Goal: Information Seeking & Learning: Learn about a topic

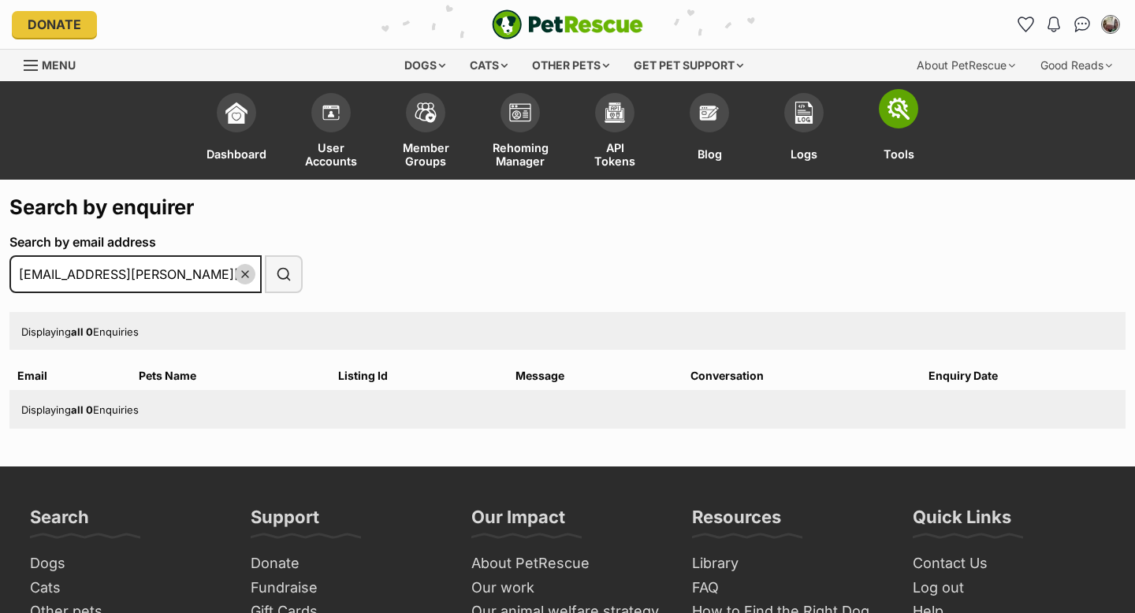
click at [898, 116] on img at bounding box center [899, 109] width 22 height 22
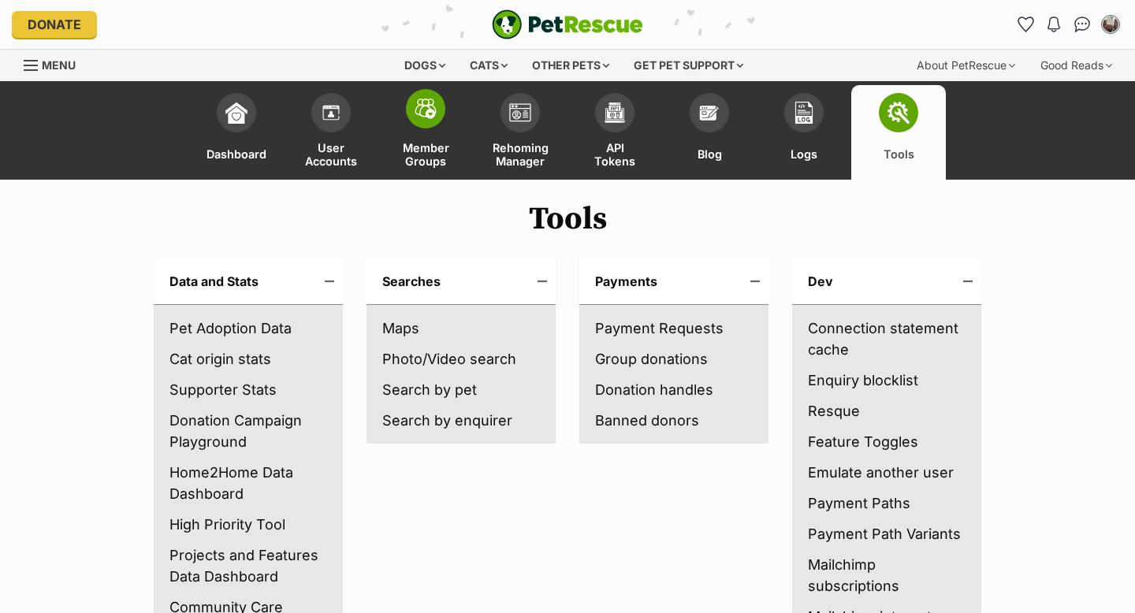
click at [426, 125] on span at bounding box center [425, 108] width 39 height 39
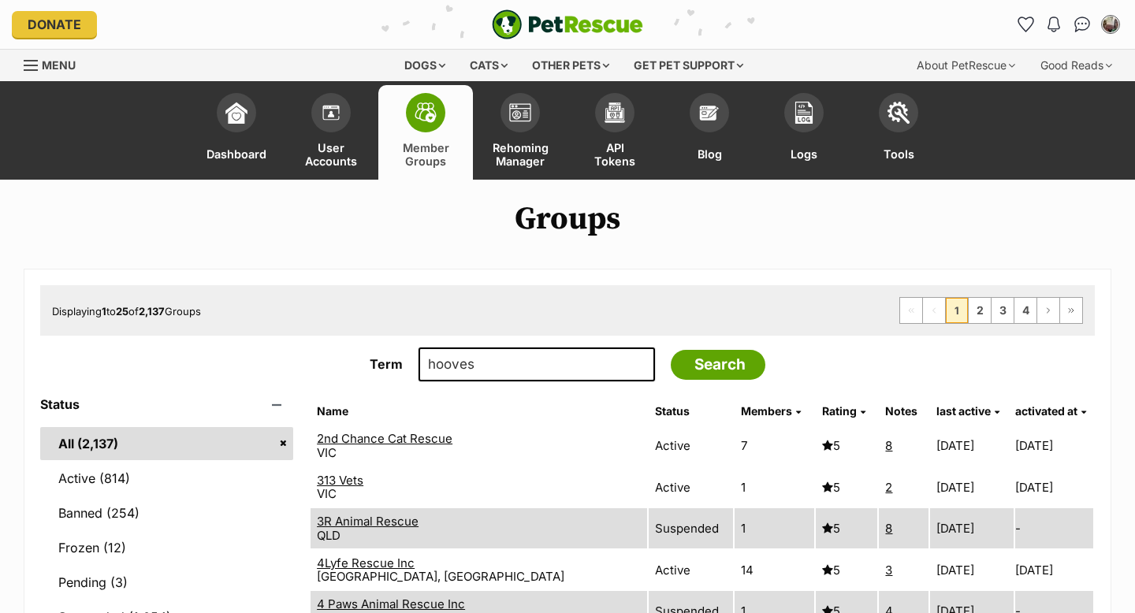
type input "hooves"
click at [671, 350] on input "Search" at bounding box center [718, 365] width 95 height 30
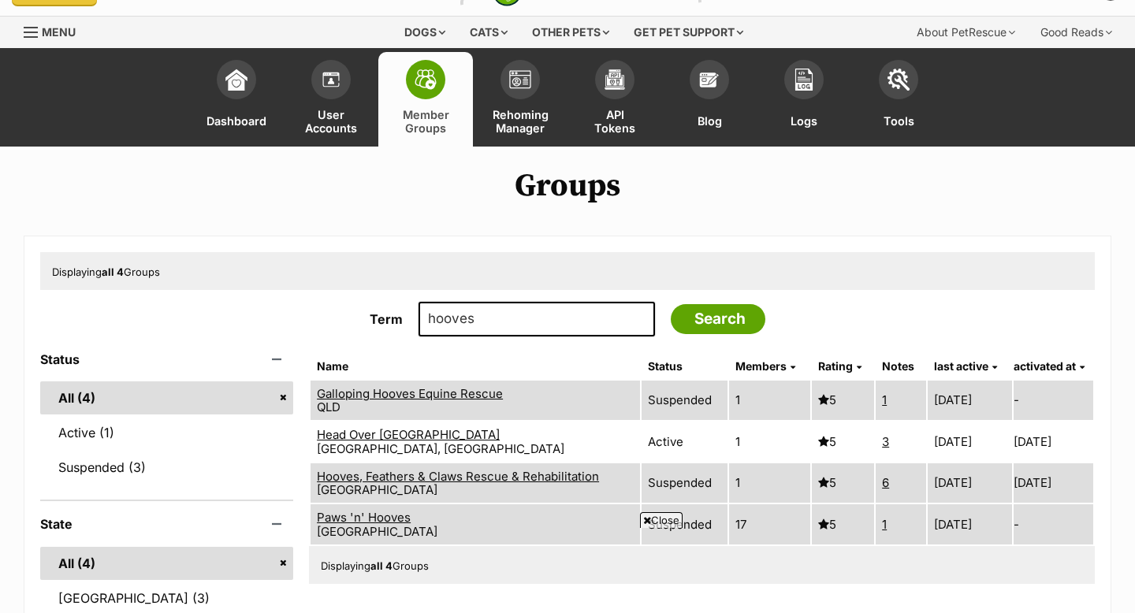
scroll to position [32, 0]
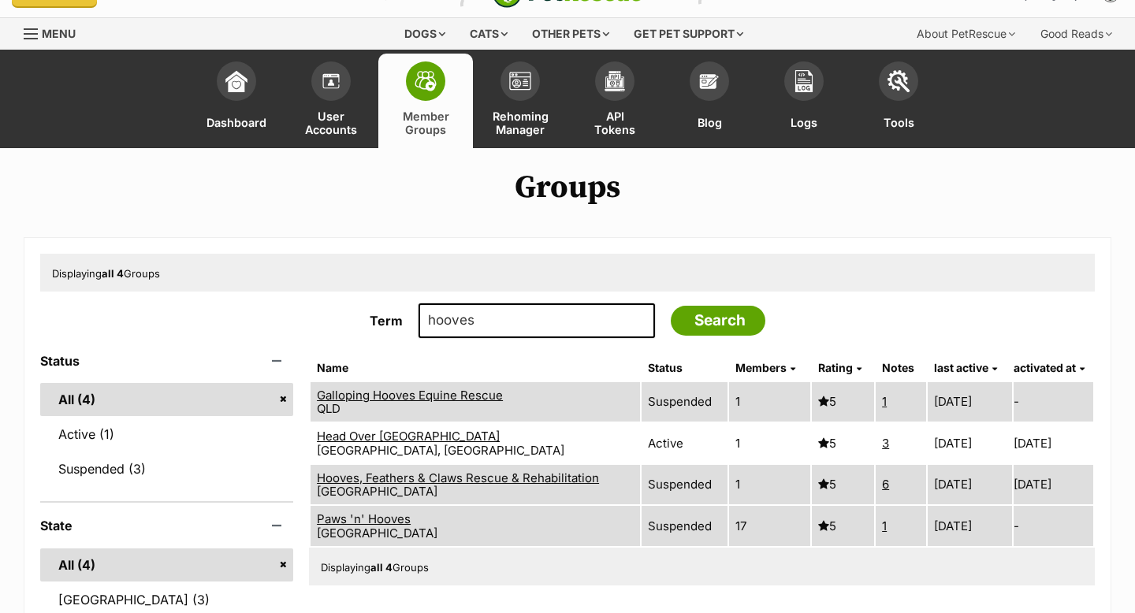
click at [428, 438] on link "Head Over Hooves Farm Haven" at bounding box center [408, 436] width 183 height 15
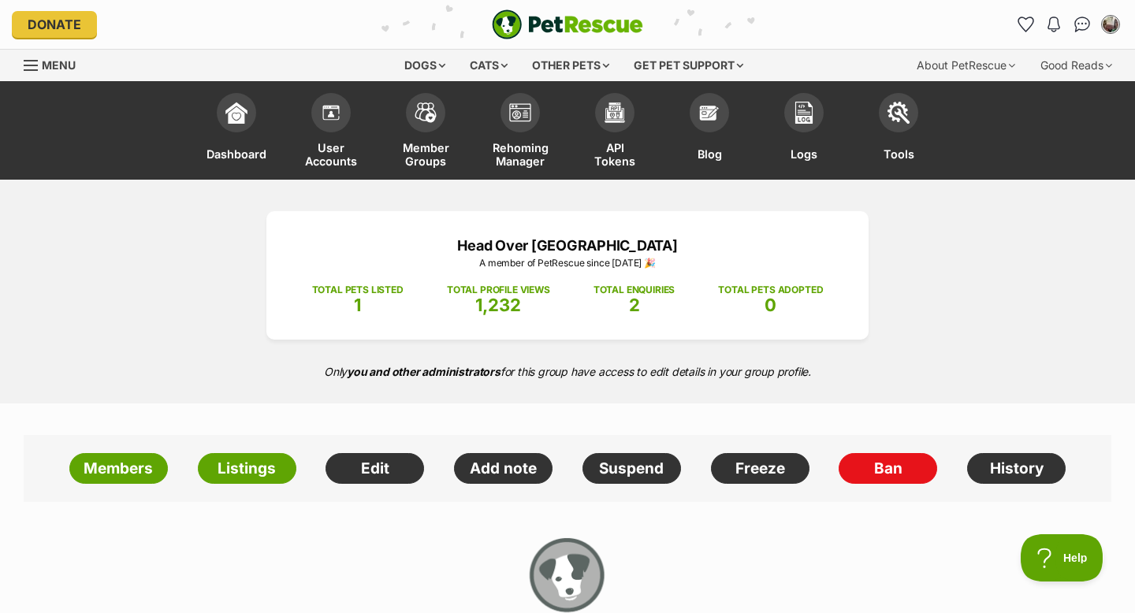
click at [47, 65] on span "Menu" at bounding box center [59, 64] width 34 height 13
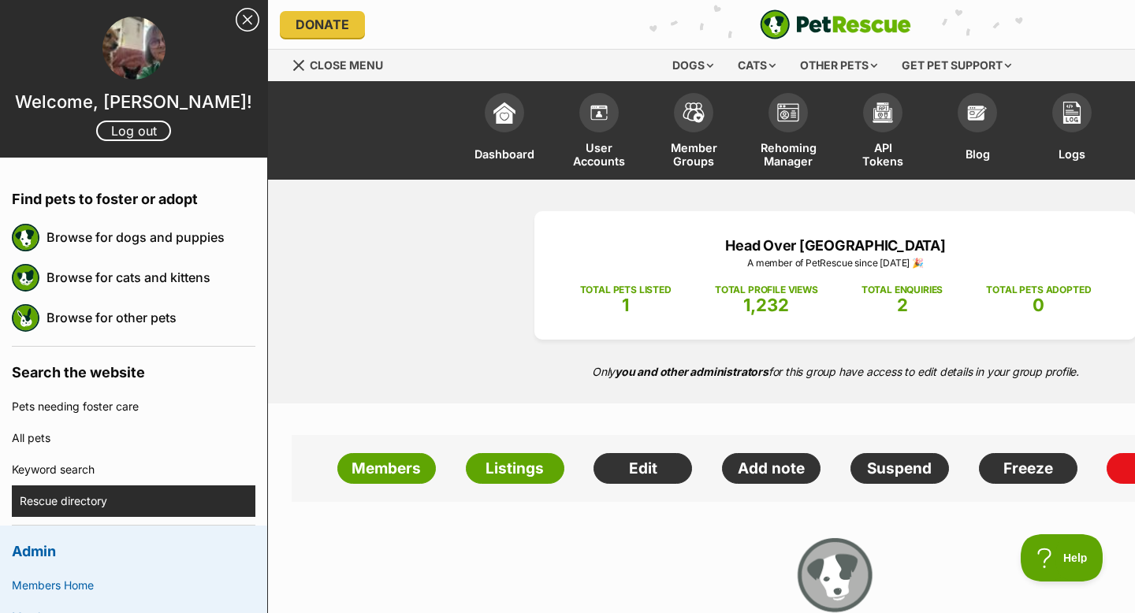
click at [61, 501] on link "Rescue directory" at bounding box center [138, 502] width 236 height 32
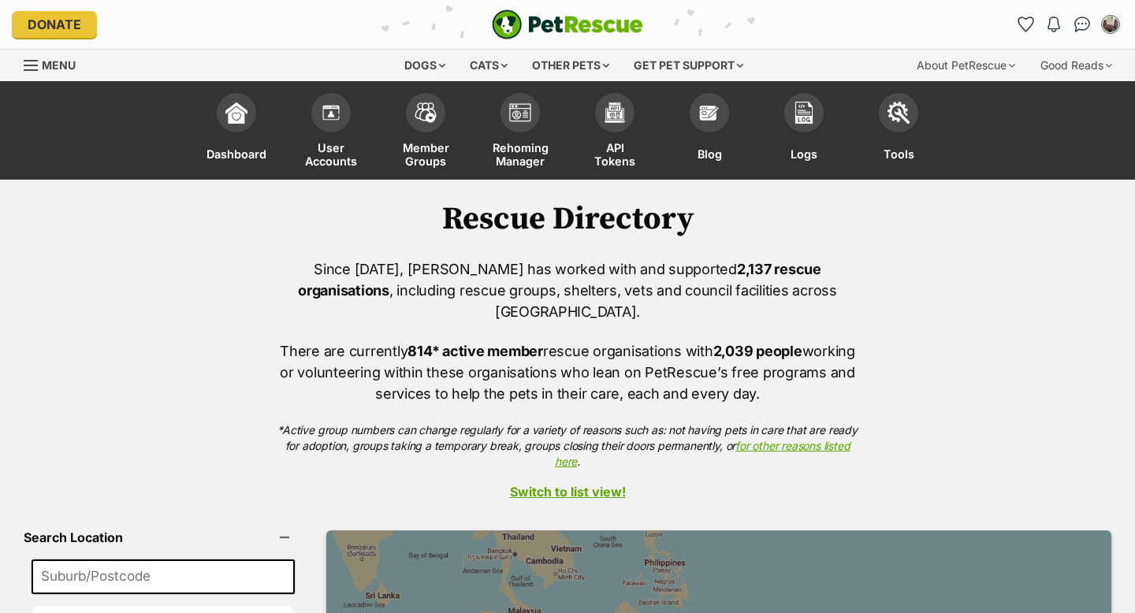
click at [145, 560] on input at bounding box center [163, 577] width 263 height 35
type input "newcastle"
click at [32, 606] on button "Search" at bounding box center [163, 621] width 263 height 30
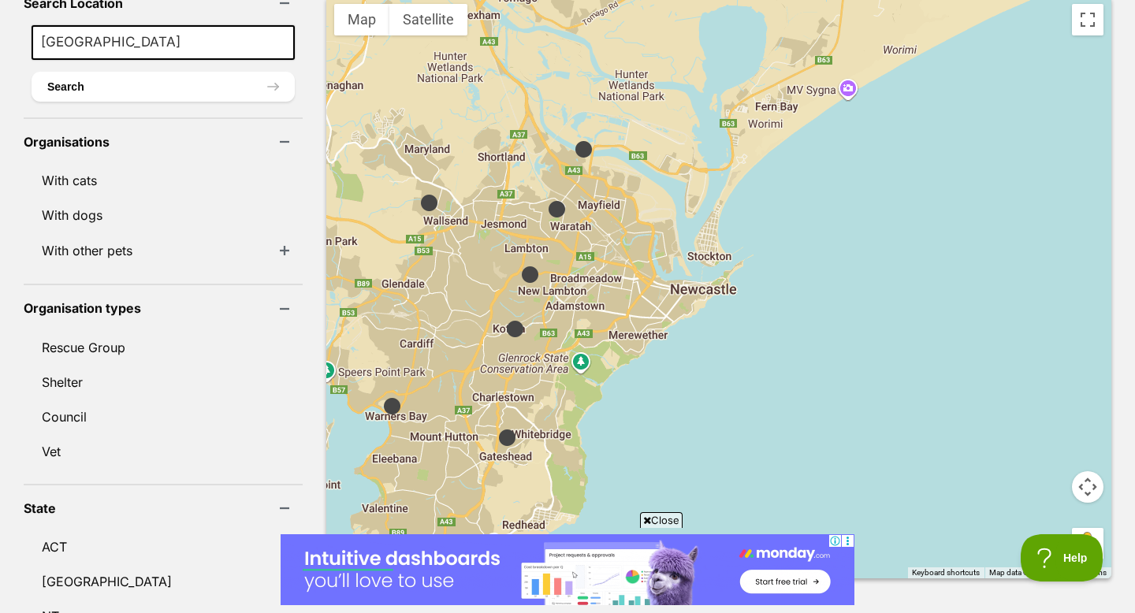
scroll to position [536, 0]
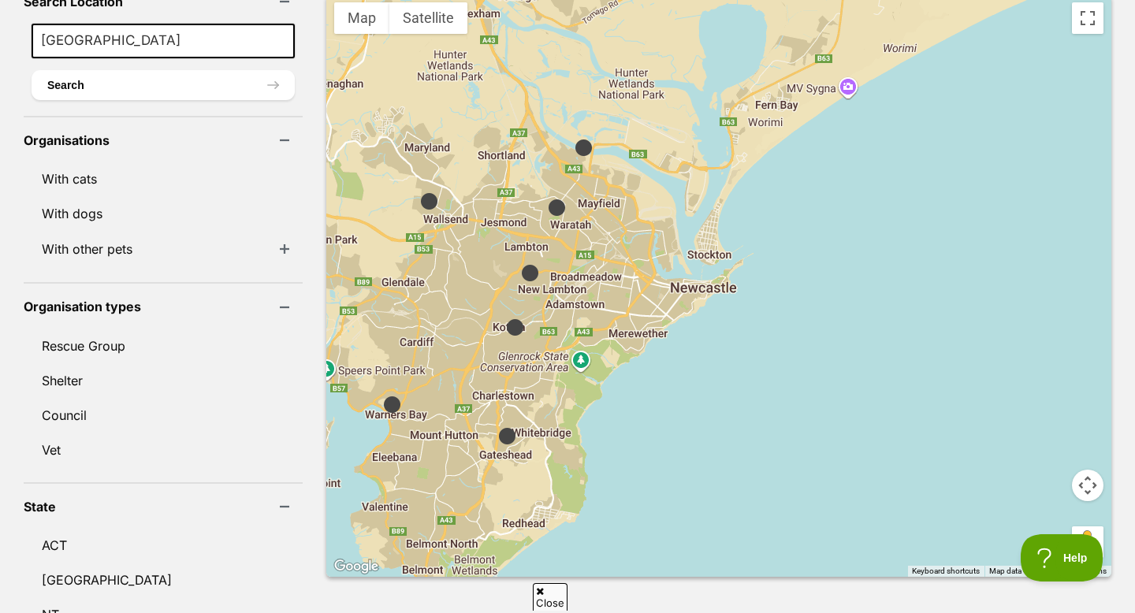
click at [574, 138] on img at bounding box center [584, 148] width 20 height 20
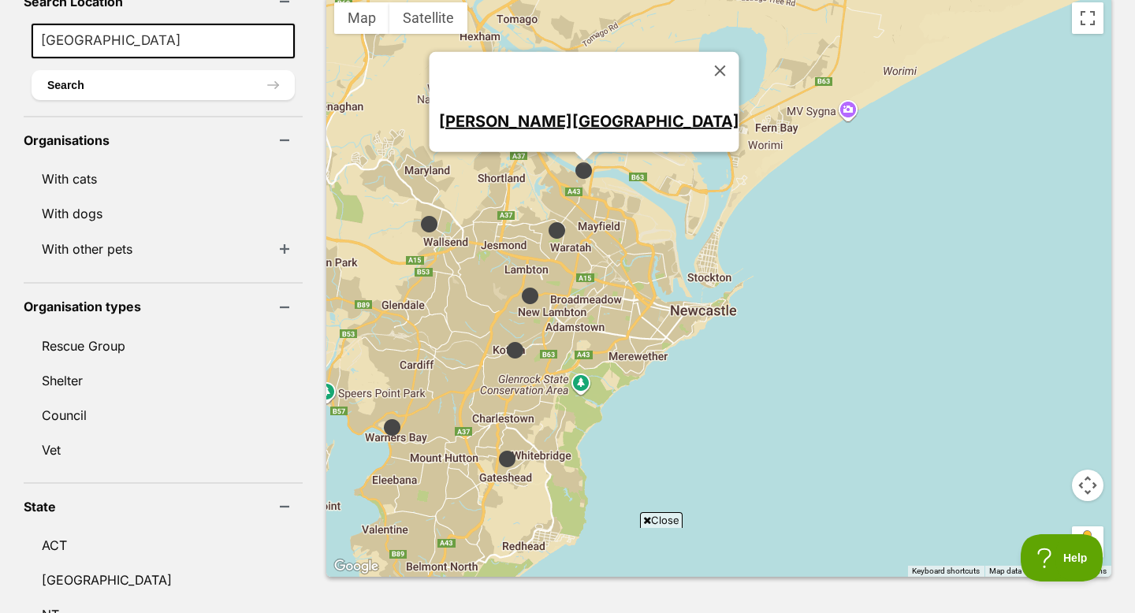
scroll to position [0, 0]
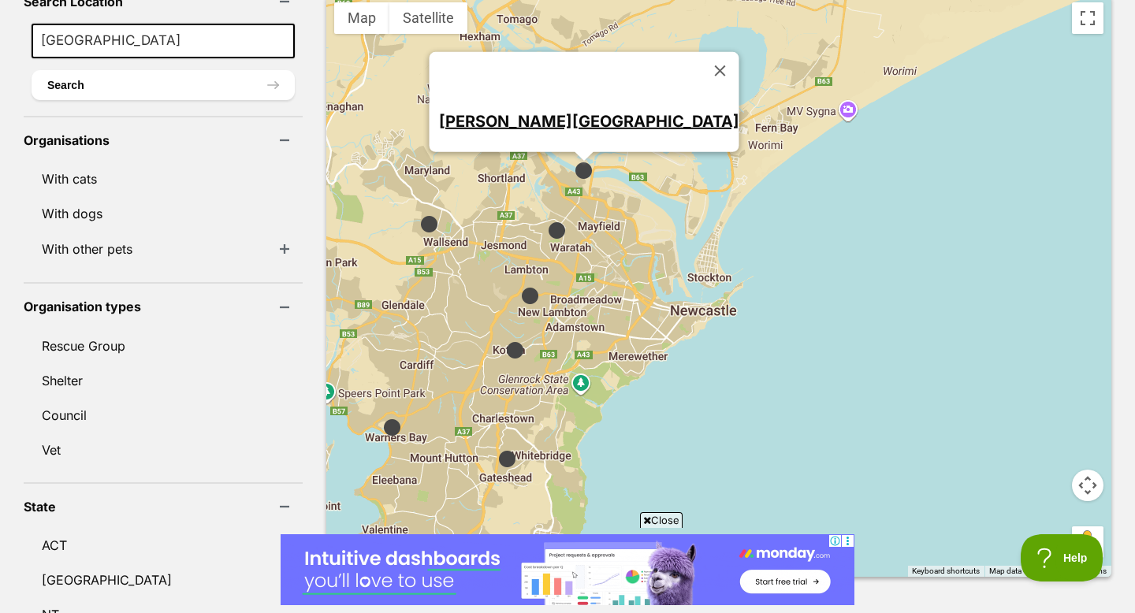
click at [547, 221] on img at bounding box center [557, 231] width 20 height 20
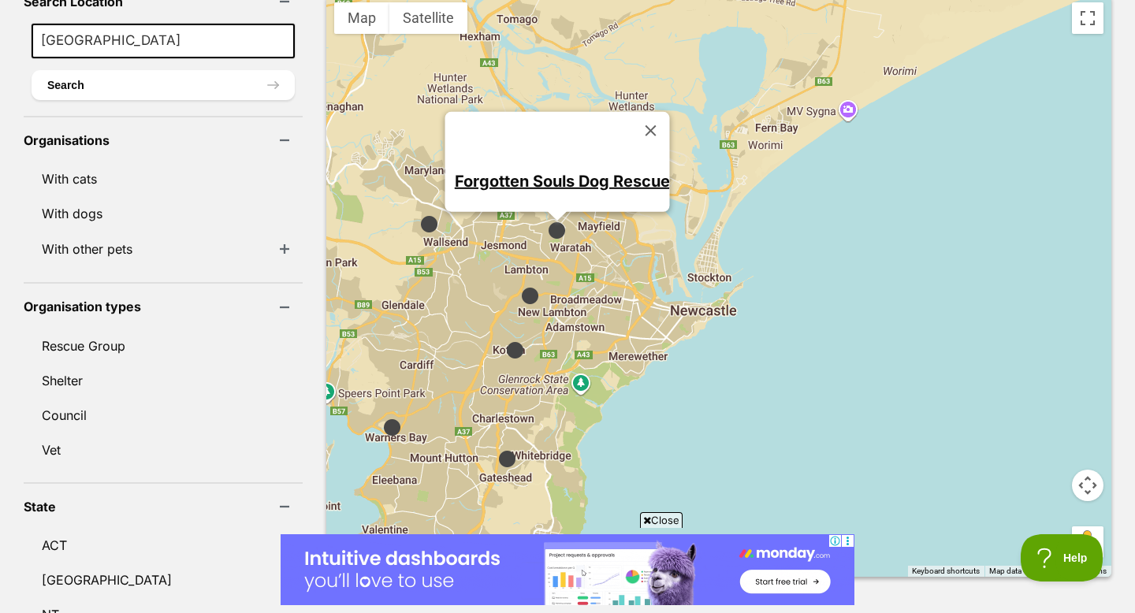
click at [419, 214] on img at bounding box center [429, 224] width 20 height 20
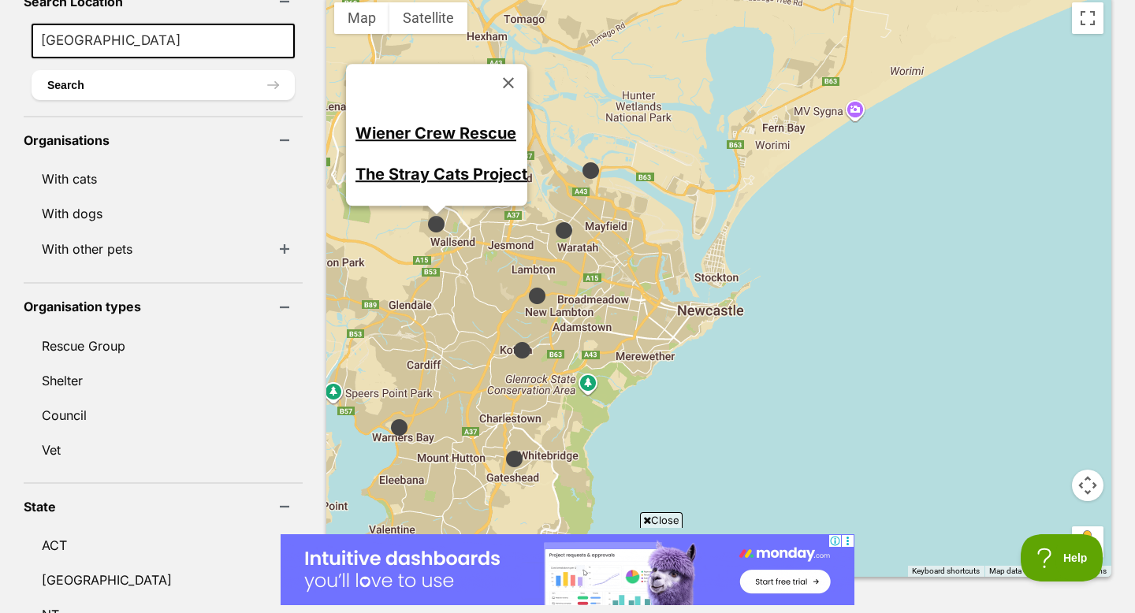
click at [527, 286] on img at bounding box center [537, 296] width 20 height 20
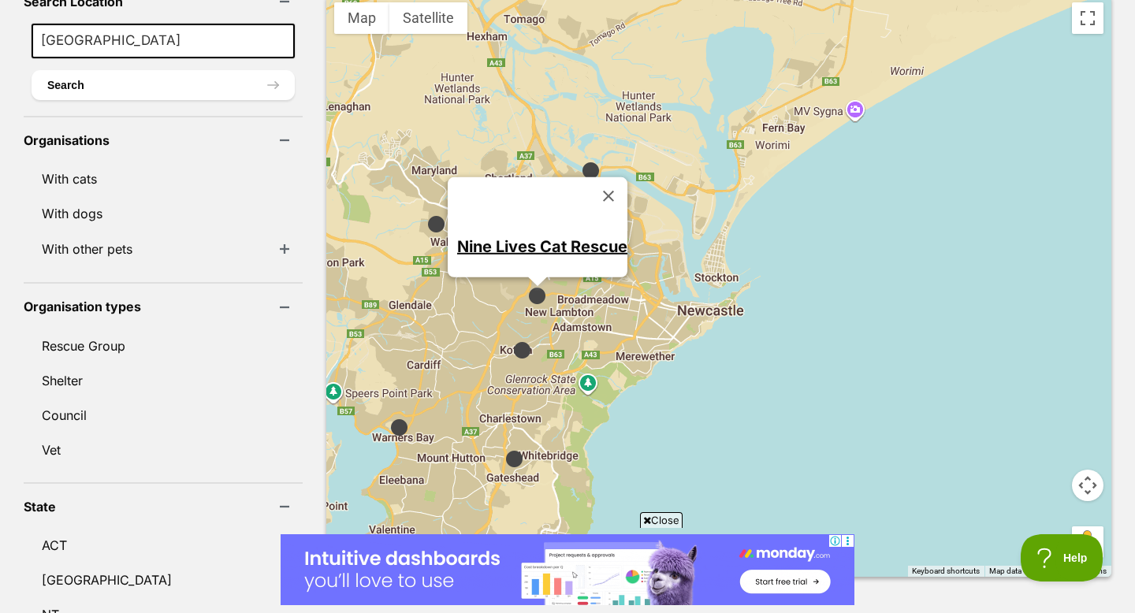
click at [499, 335] on div "Nine Lives Cat Rescue" at bounding box center [718, 285] width 785 height 583
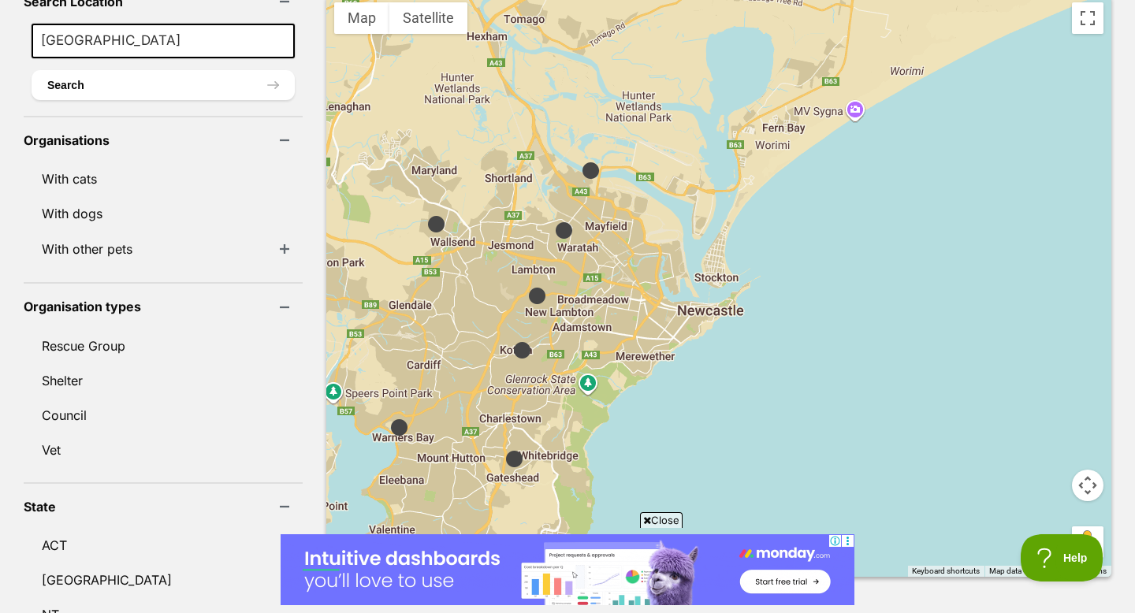
click at [512, 341] on img at bounding box center [522, 351] width 20 height 20
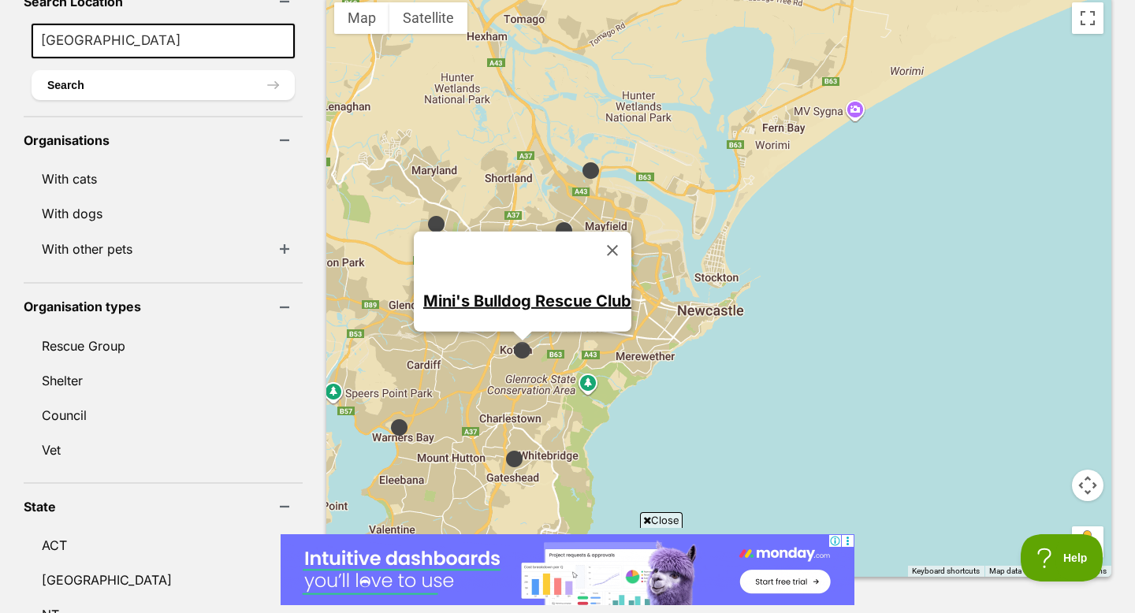
click at [505, 449] on img at bounding box center [515, 459] width 20 height 20
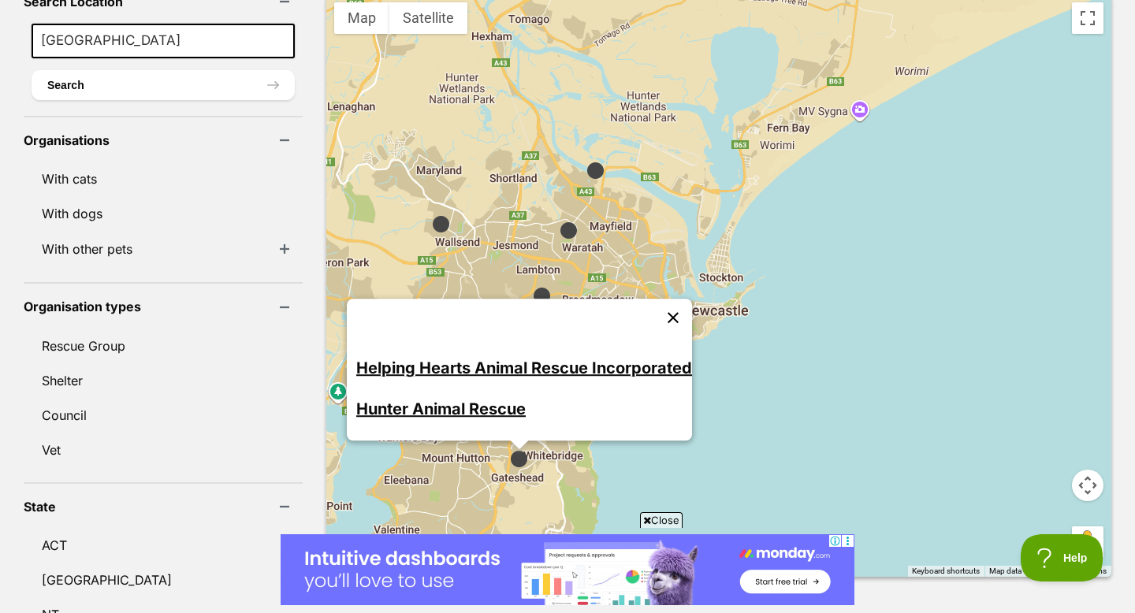
click at [654, 299] on button "Close" at bounding box center [673, 318] width 38 height 38
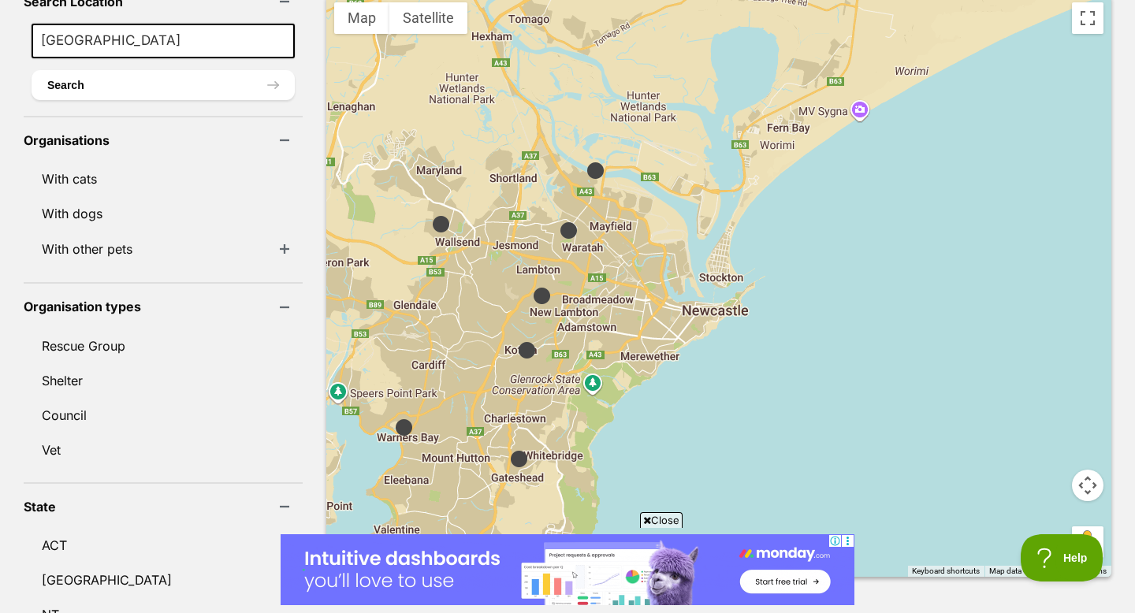
click at [394, 418] on img at bounding box center [404, 428] width 20 height 20
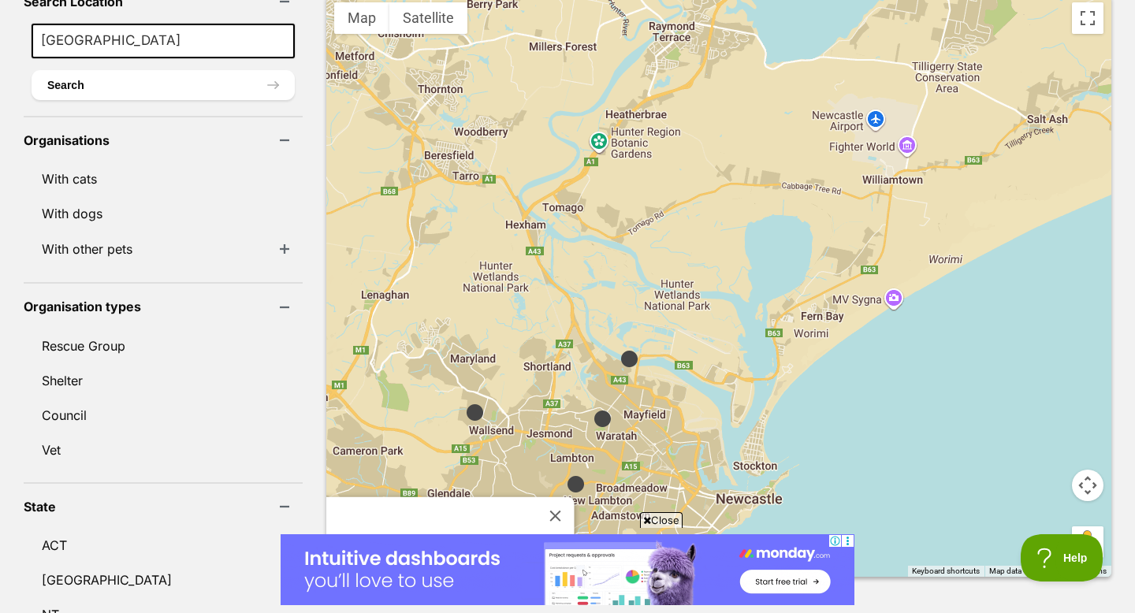
drag, startPoint x: 658, startPoint y: 252, endPoint x: 657, endPoint y: 445, distance: 193.2
click at [657, 445] on div "Dog Rescue Newcastle" at bounding box center [718, 285] width 785 height 583
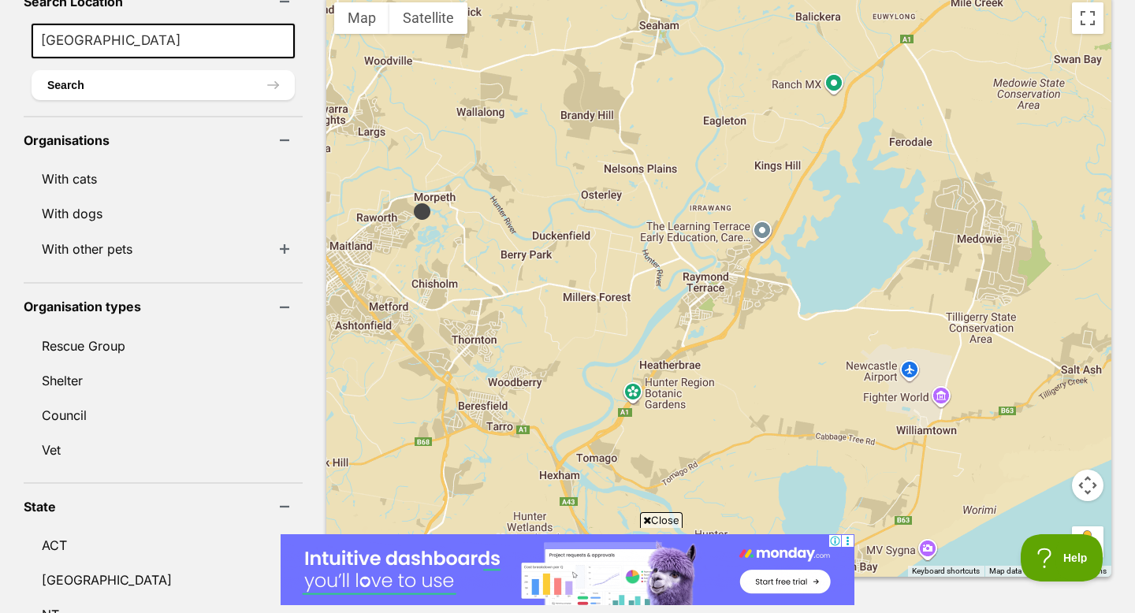
drag, startPoint x: 793, startPoint y: 123, endPoint x: 827, endPoint y: 375, distance: 254.6
click at [827, 375] on div "Dog Rescue Newcastle" at bounding box center [718, 285] width 785 height 583
click at [412, 202] on img at bounding box center [422, 212] width 20 height 20
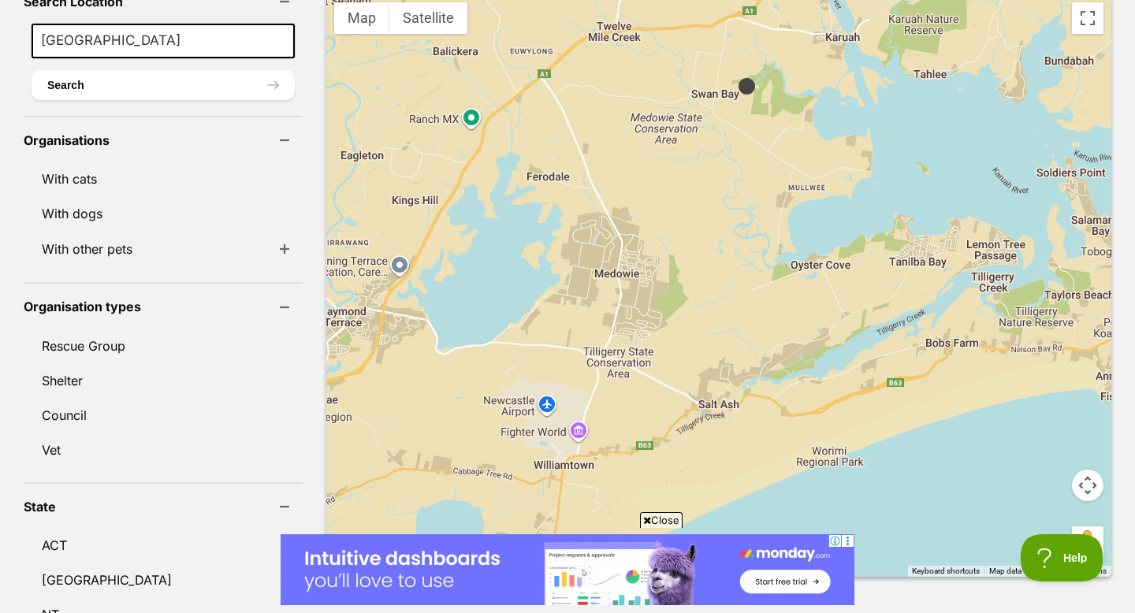
drag, startPoint x: 758, startPoint y: 309, endPoint x: 356, endPoint y: 344, distance: 403.6
click at [356, 344] on div "Paterson Valley Dog Rescue" at bounding box center [718, 285] width 785 height 583
click at [737, 76] on img at bounding box center [747, 86] width 20 height 20
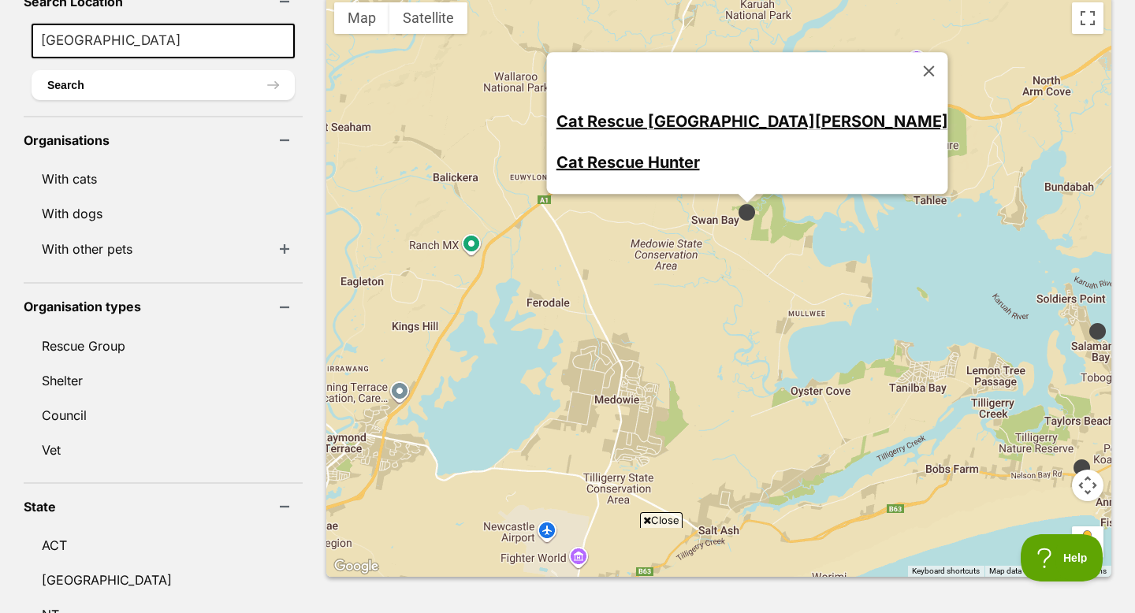
click at [1072, 458] on img at bounding box center [1082, 468] width 20 height 20
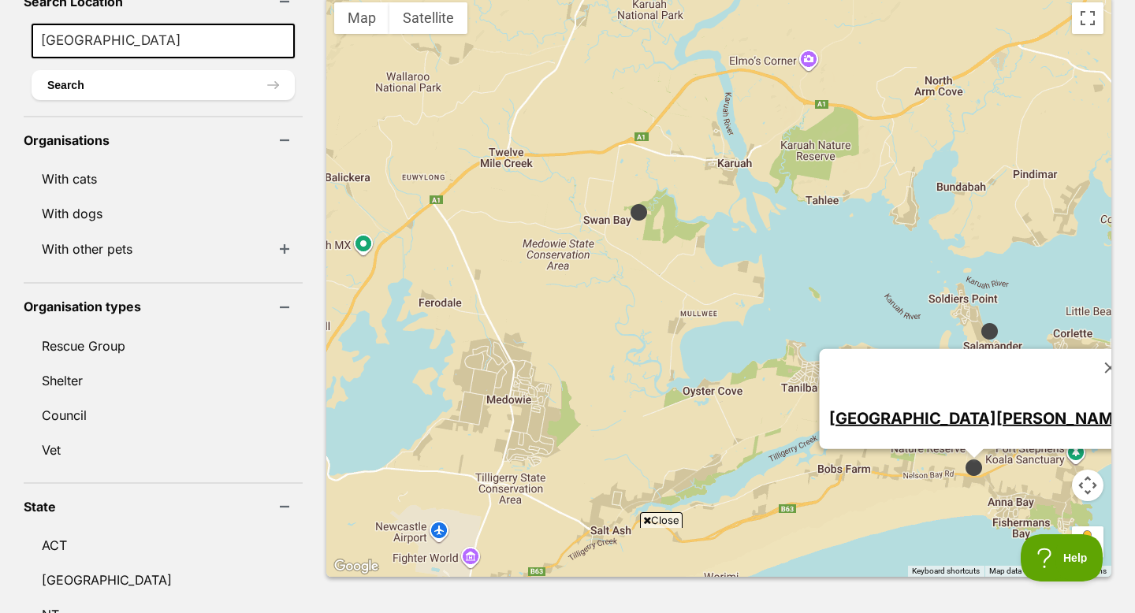
click at [980, 322] on img at bounding box center [990, 332] width 20 height 20
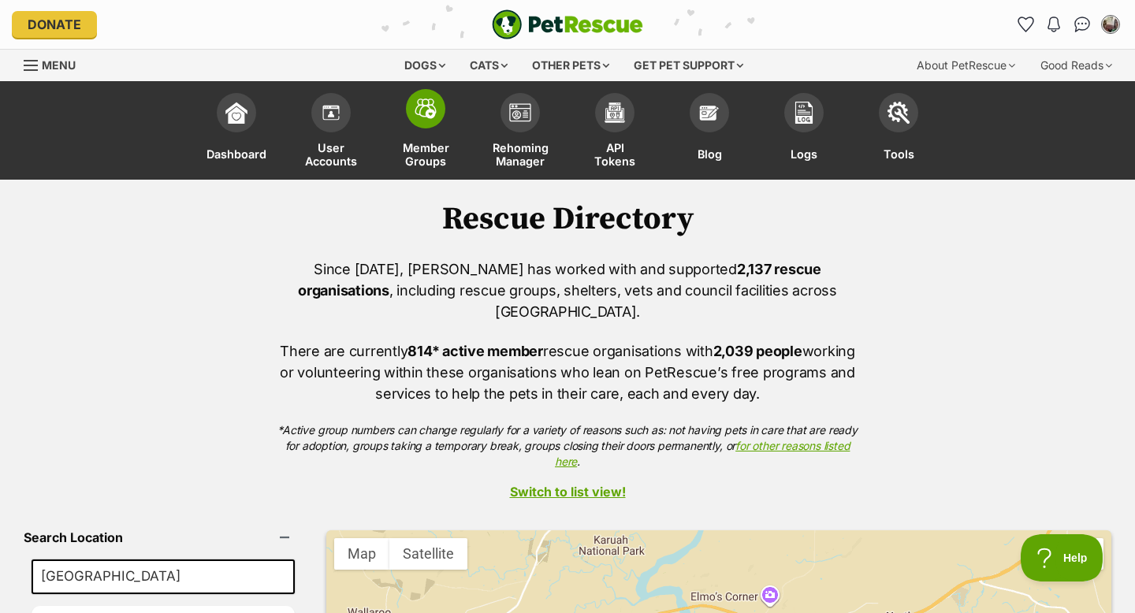
click at [431, 110] on img at bounding box center [426, 109] width 22 height 20
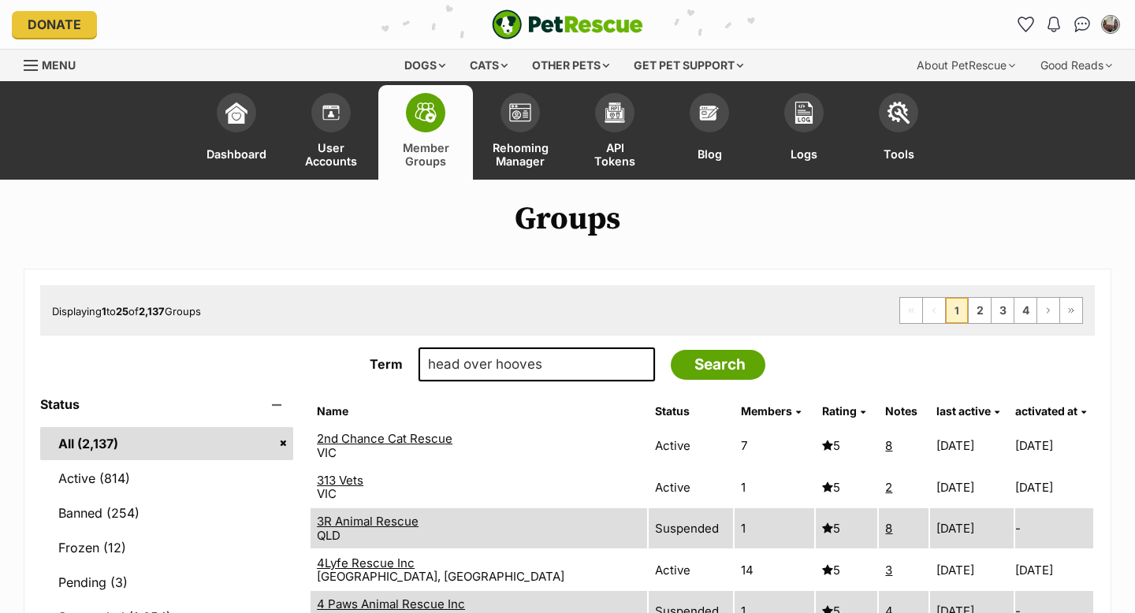
type input "head over hooves"
click at [671, 350] on input "Search" at bounding box center [718, 365] width 95 height 30
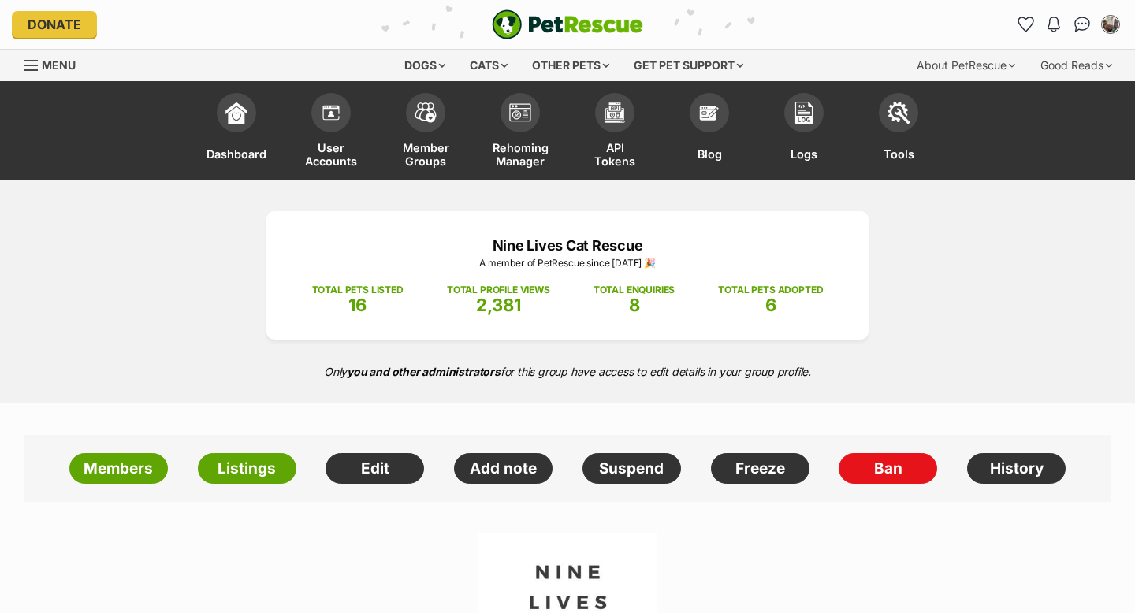
click at [972, 300] on div "Nine Lives Cat Rescue A member of PetRescue since [DATE] 🎉 TOTAL PETS LISTED 16…" at bounding box center [567, 292] width 1135 height 224
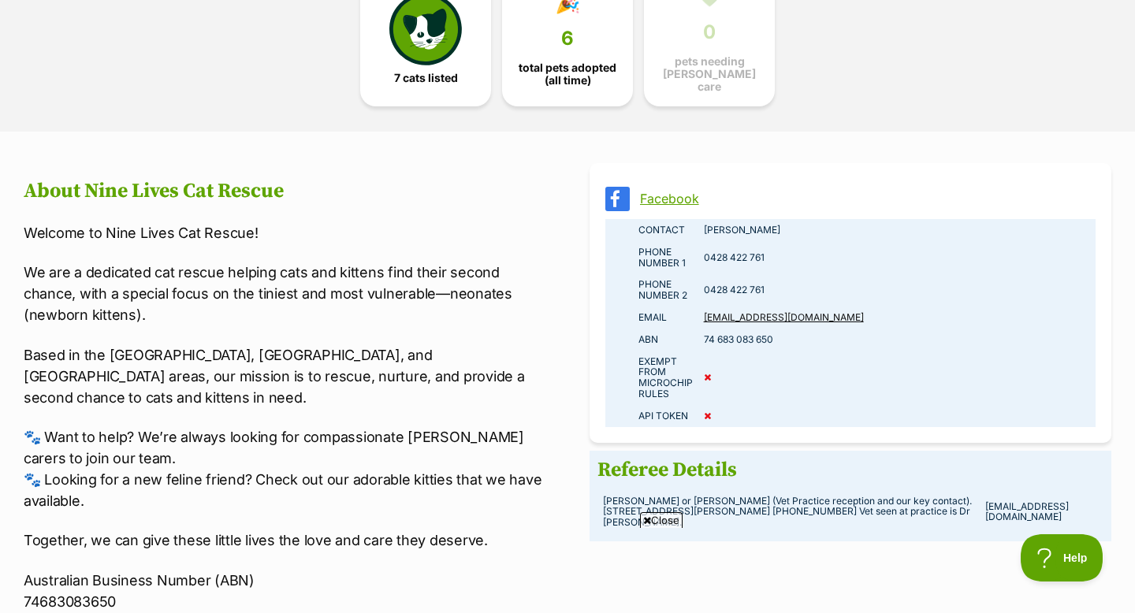
scroll to position [978, 0]
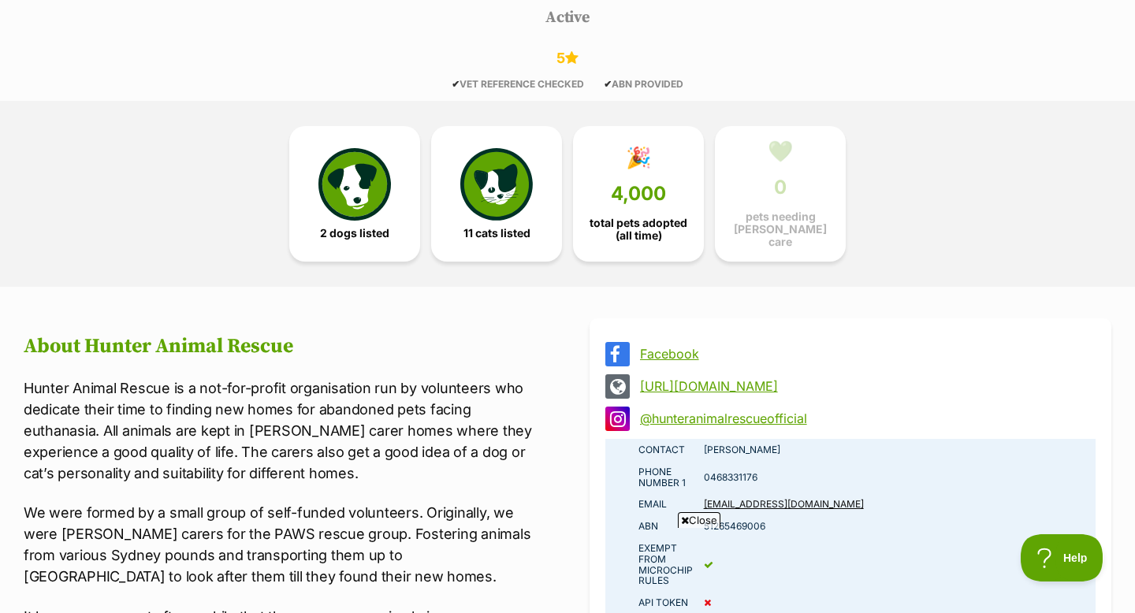
scroll to position [852, 0]
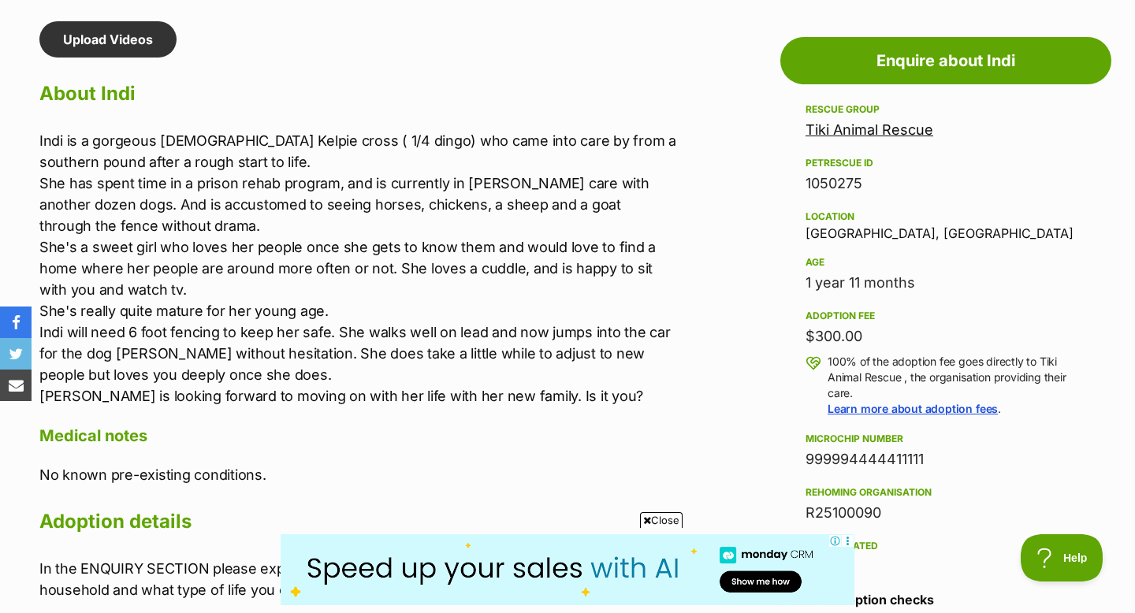
scroll to position [1411, 0]
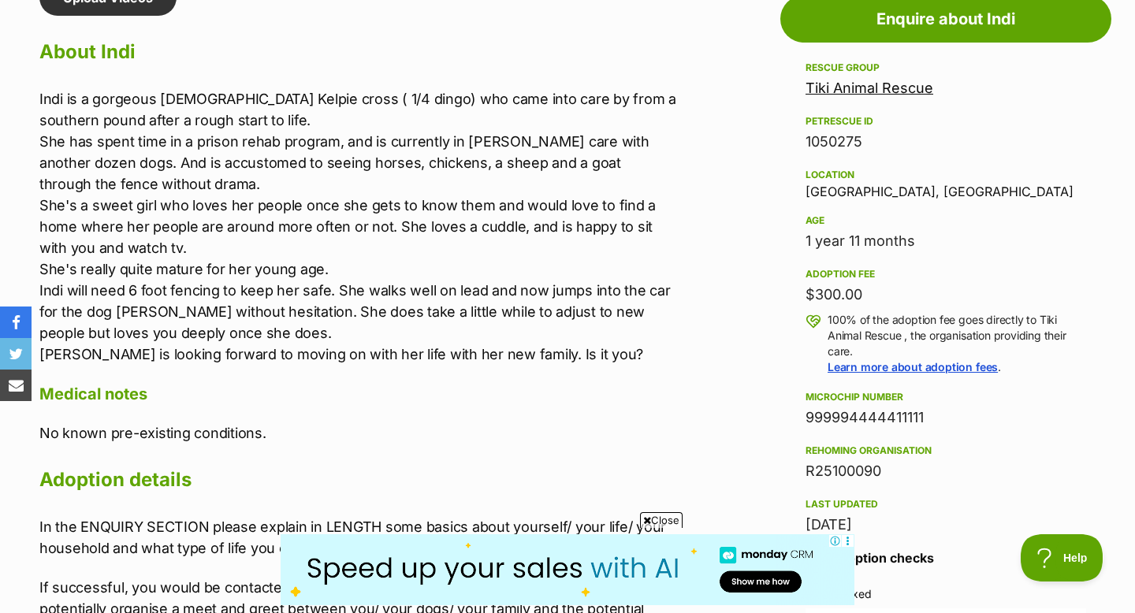
drag, startPoint x: 929, startPoint y: 416, endPoint x: 802, endPoint y: 427, distance: 127.4
click at [802, 427] on aside "Rescue group Tiki Animal Rescue PetRescue ID 1050275 Location Ourimbah, NSW Age…" at bounding box center [946, 542] width 331 height 968
copy div "999994444411111"
